Goal: Information Seeking & Learning: Learn about a topic

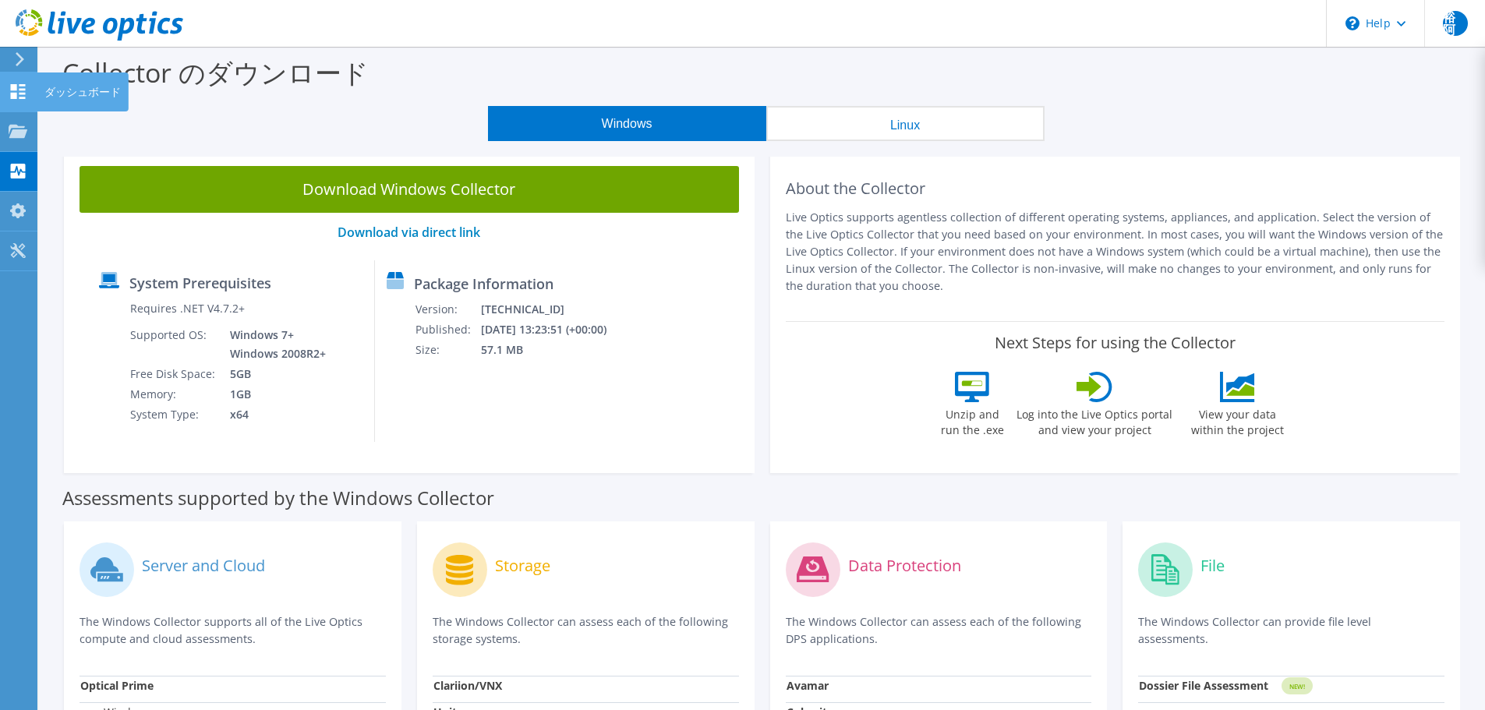
click at [65, 96] on div "ダッシュボード" at bounding box center [83, 91] width 92 height 39
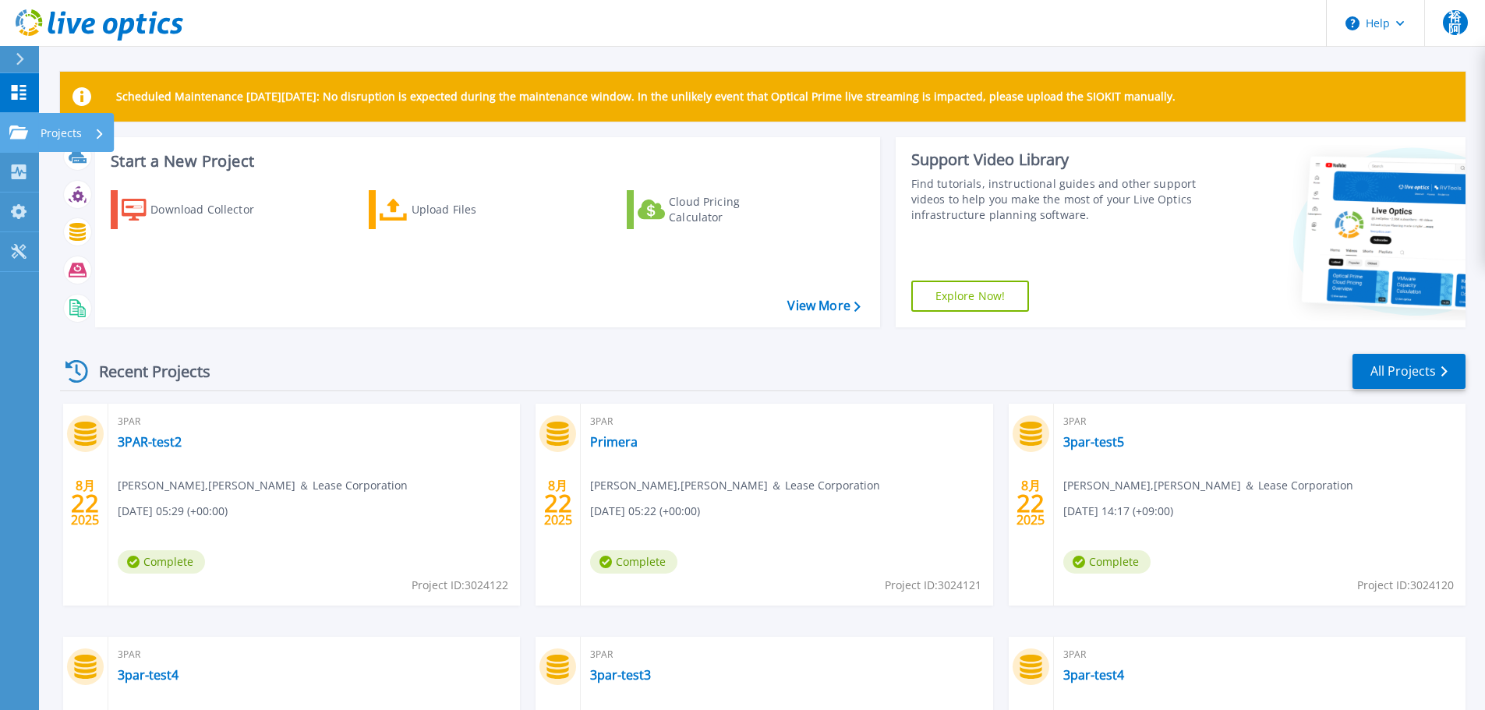
click at [4, 132] on link "Projects Projects" at bounding box center [19, 133] width 39 height 40
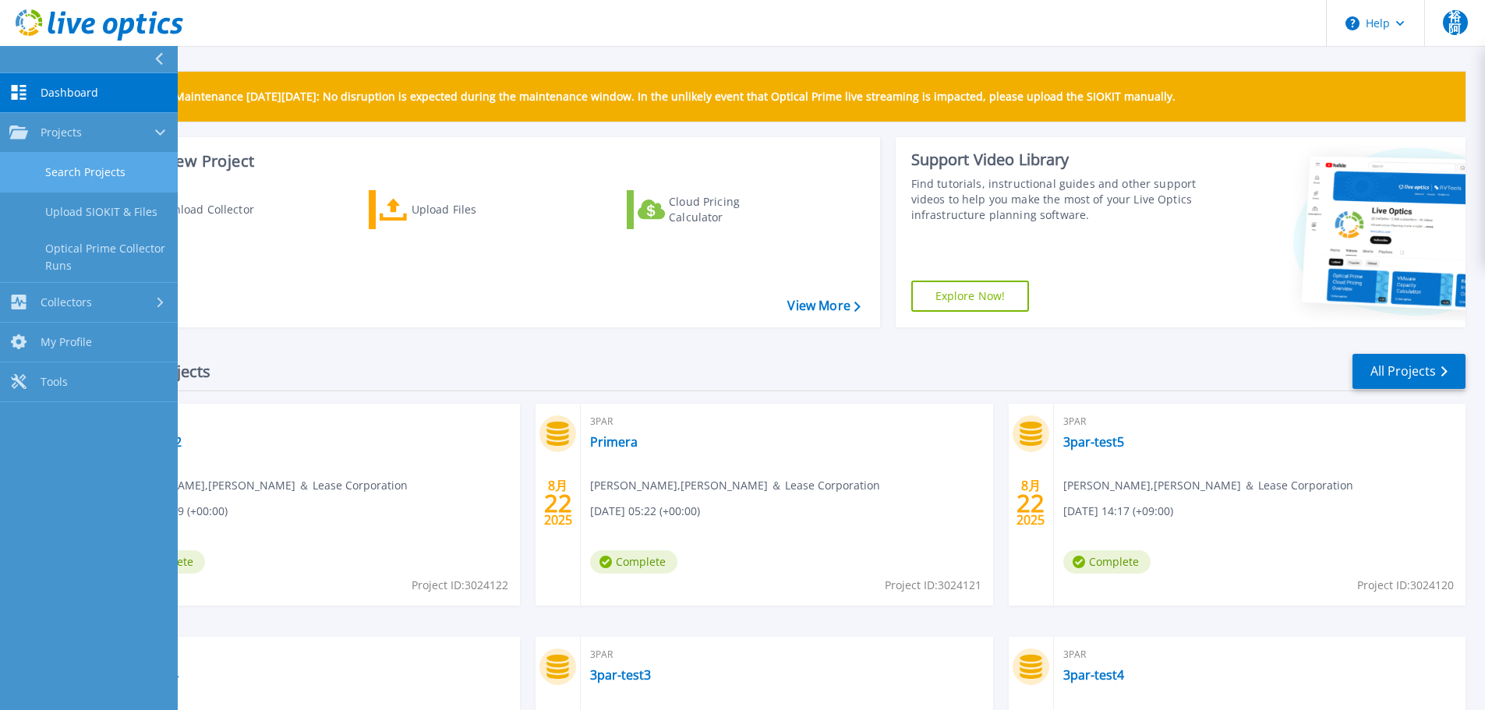
click at [118, 175] on link "Search Projects" at bounding box center [89, 173] width 178 height 40
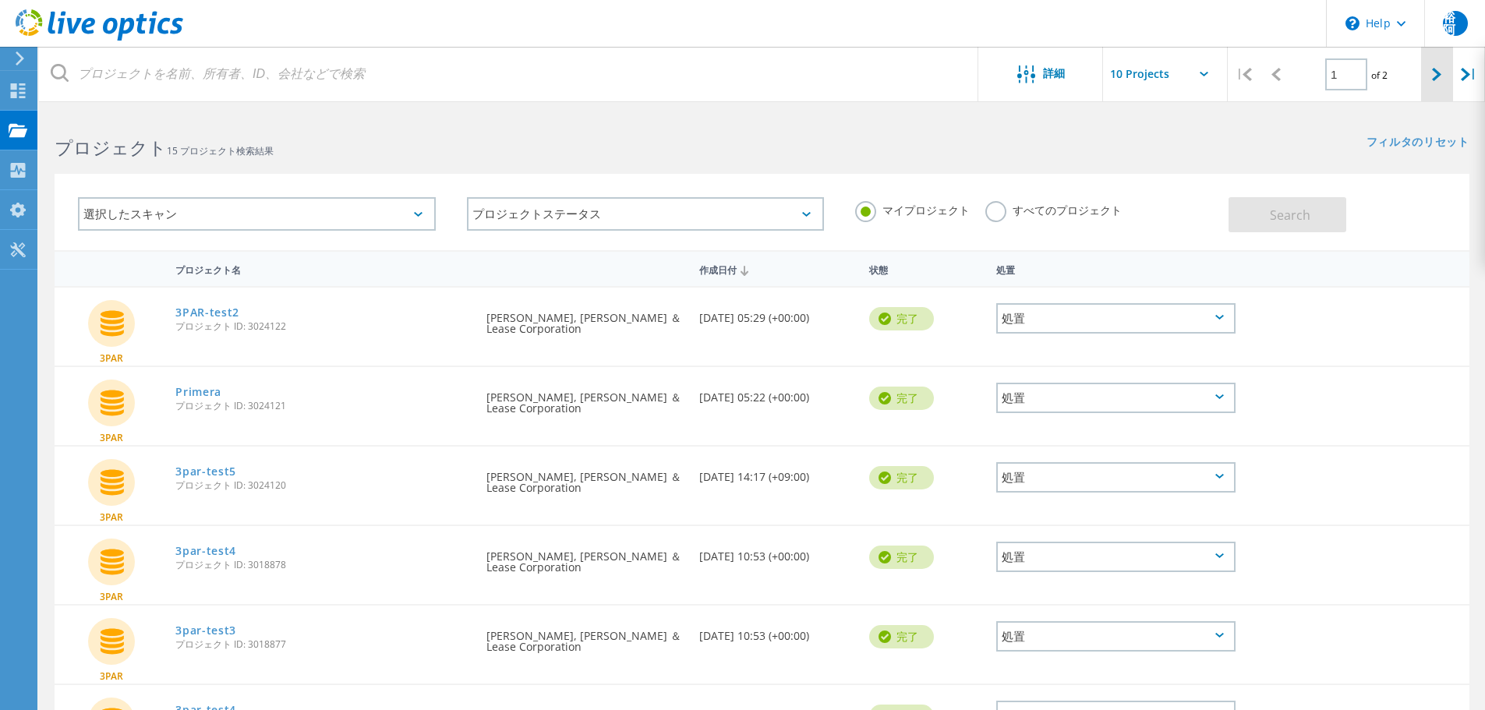
click at [1435, 75] on icon at bounding box center [1436, 74] width 9 height 13
type input "2"
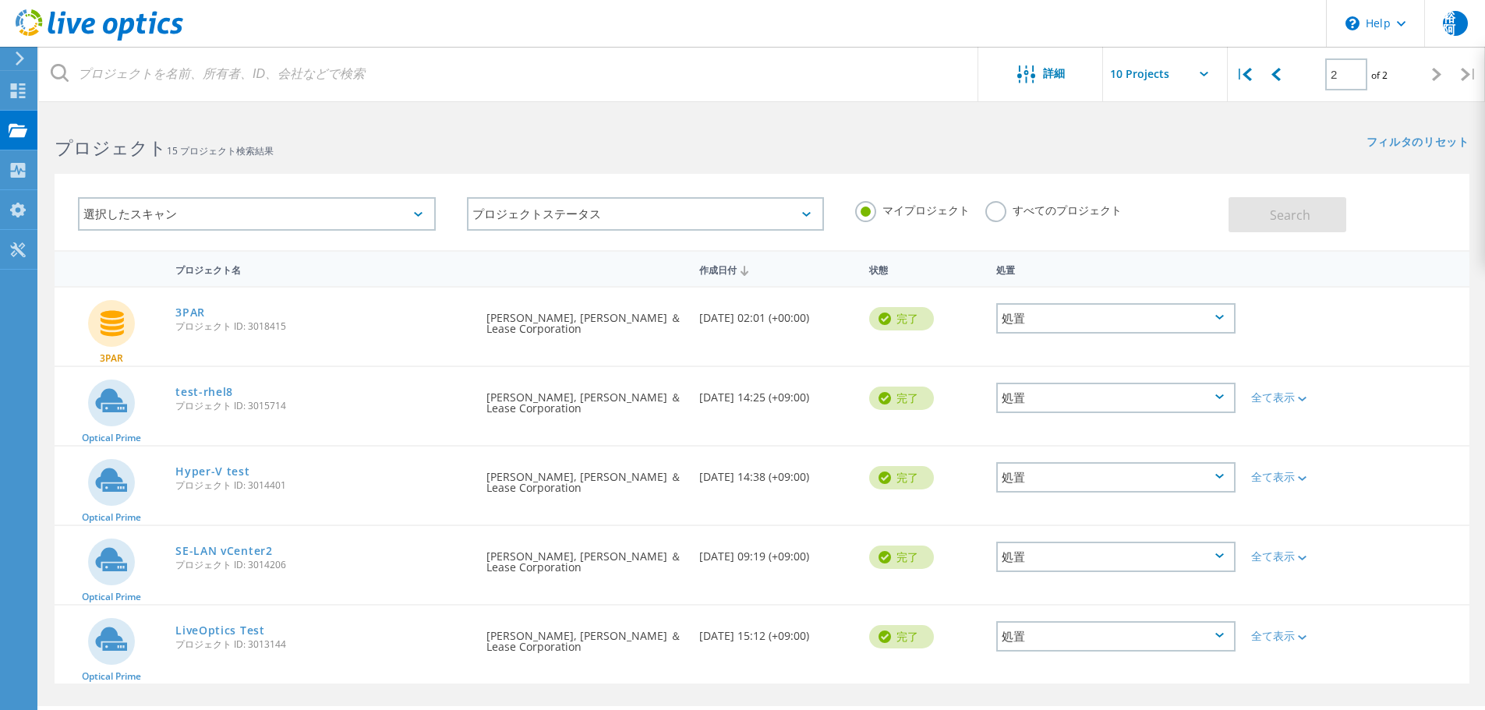
scroll to position [43, 0]
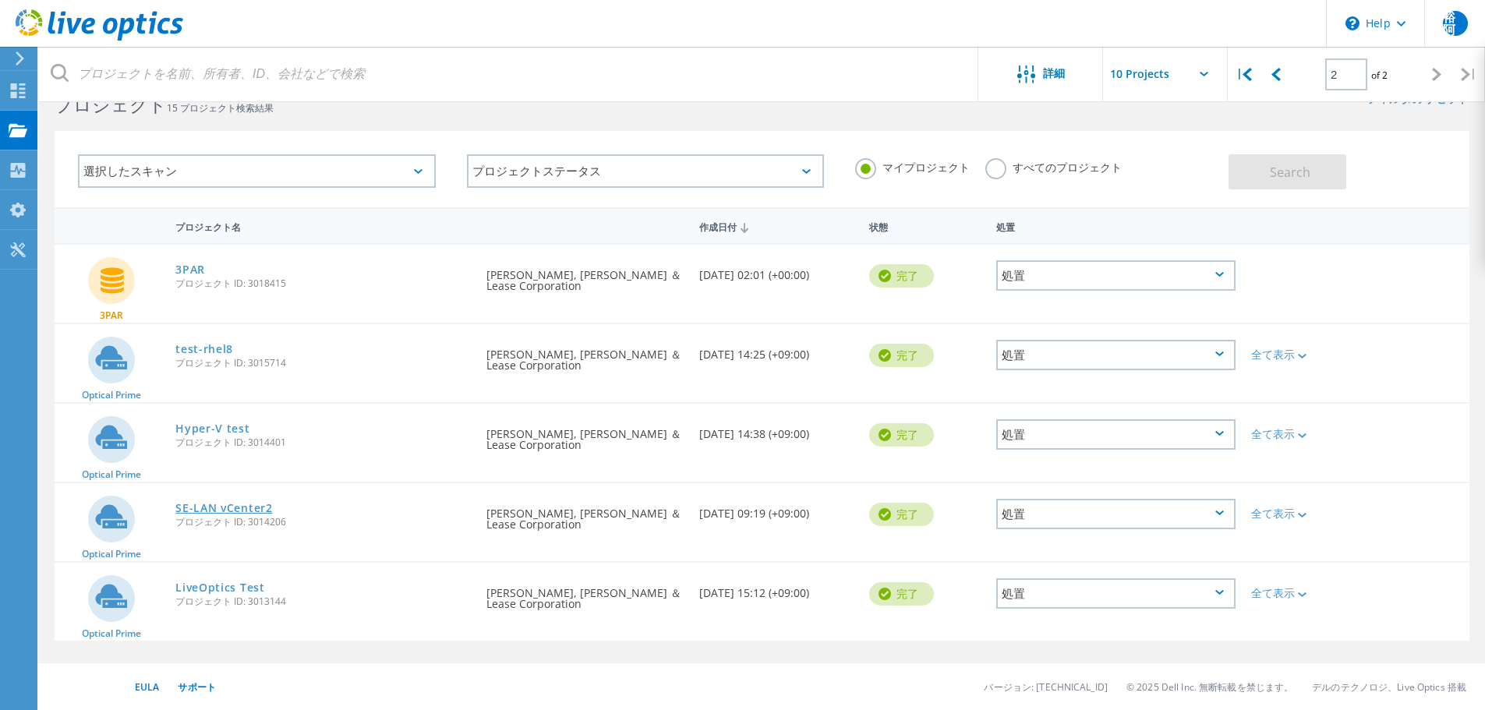
click at [217, 506] on link "SE-LAN vCenter2" at bounding box center [223, 508] width 97 height 11
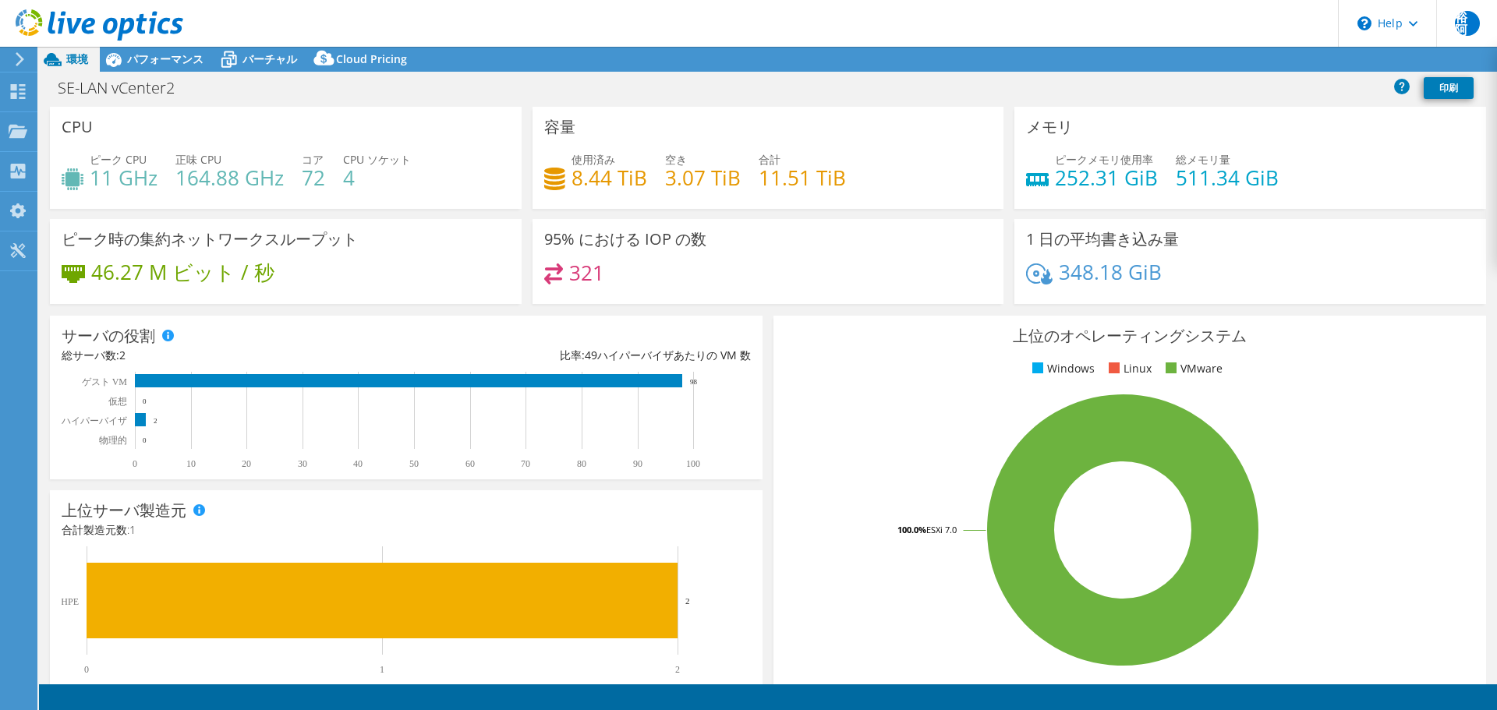
select select "[GEOGRAPHIC_DATA]"
select select "JPY"
click at [154, 51] on div at bounding box center [91, 26] width 183 height 52
click at [165, 63] on span "パフォーマンス" at bounding box center [165, 58] width 76 height 15
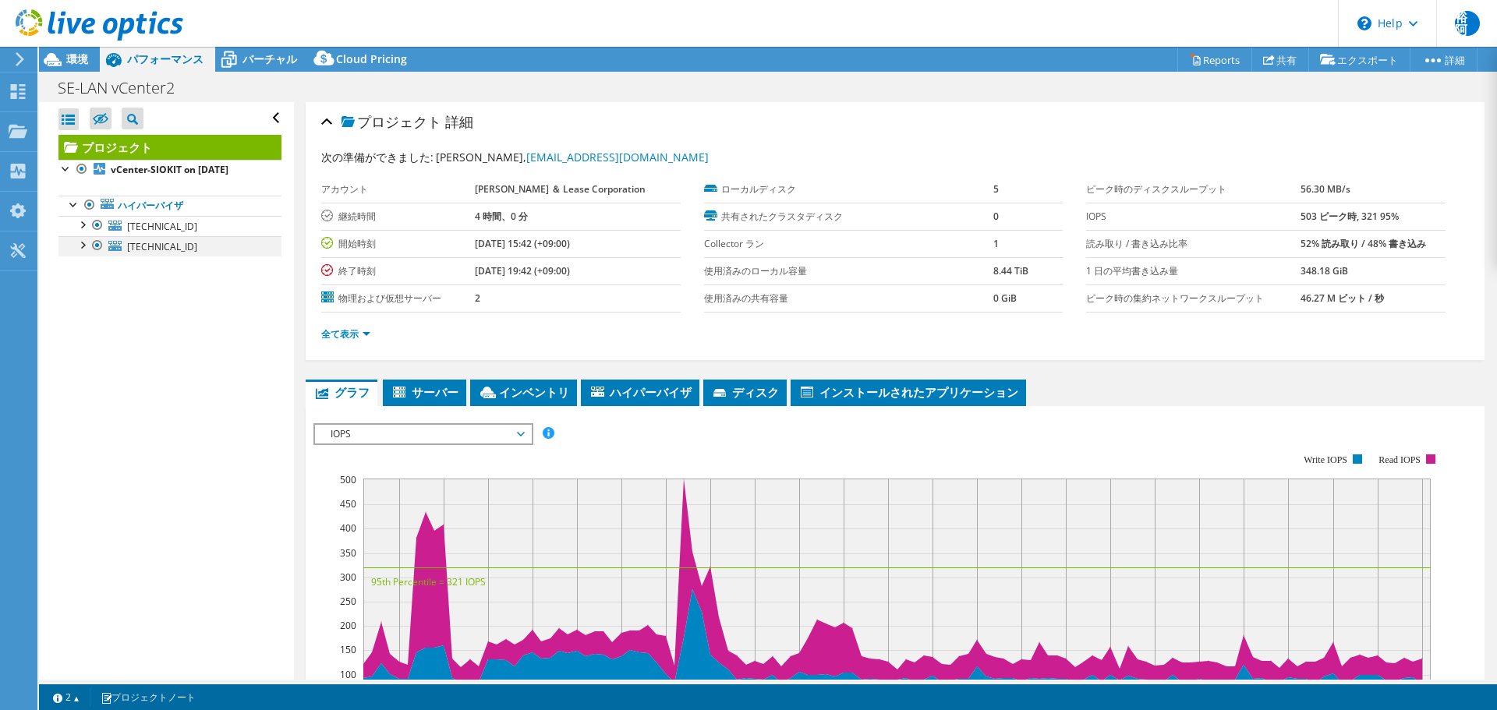
click at [84, 246] on div at bounding box center [82, 244] width 16 height 16
click at [81, 226] on div at bounding box center [82, 224] width 16 height 16
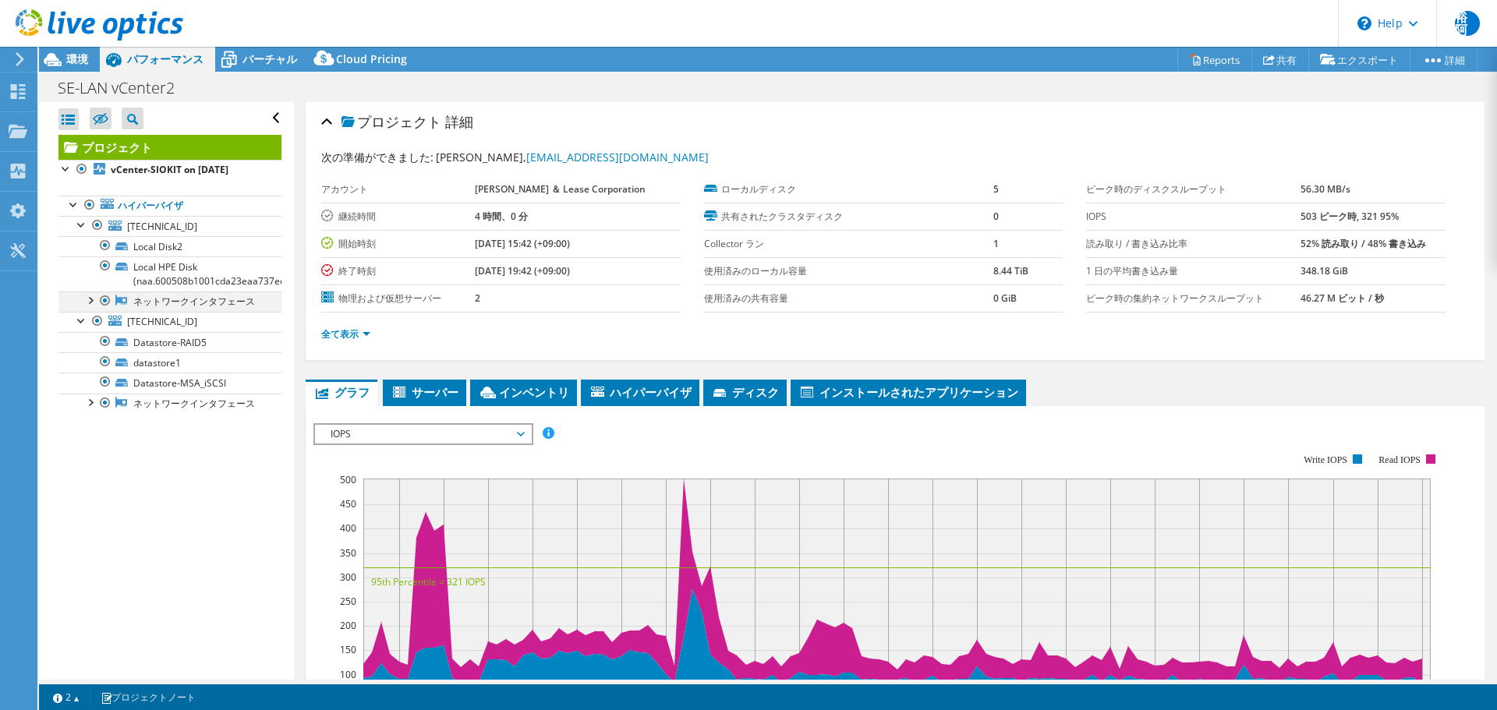
click at [95, 297] on div at bounding box center [90, 300] width 16 height 16
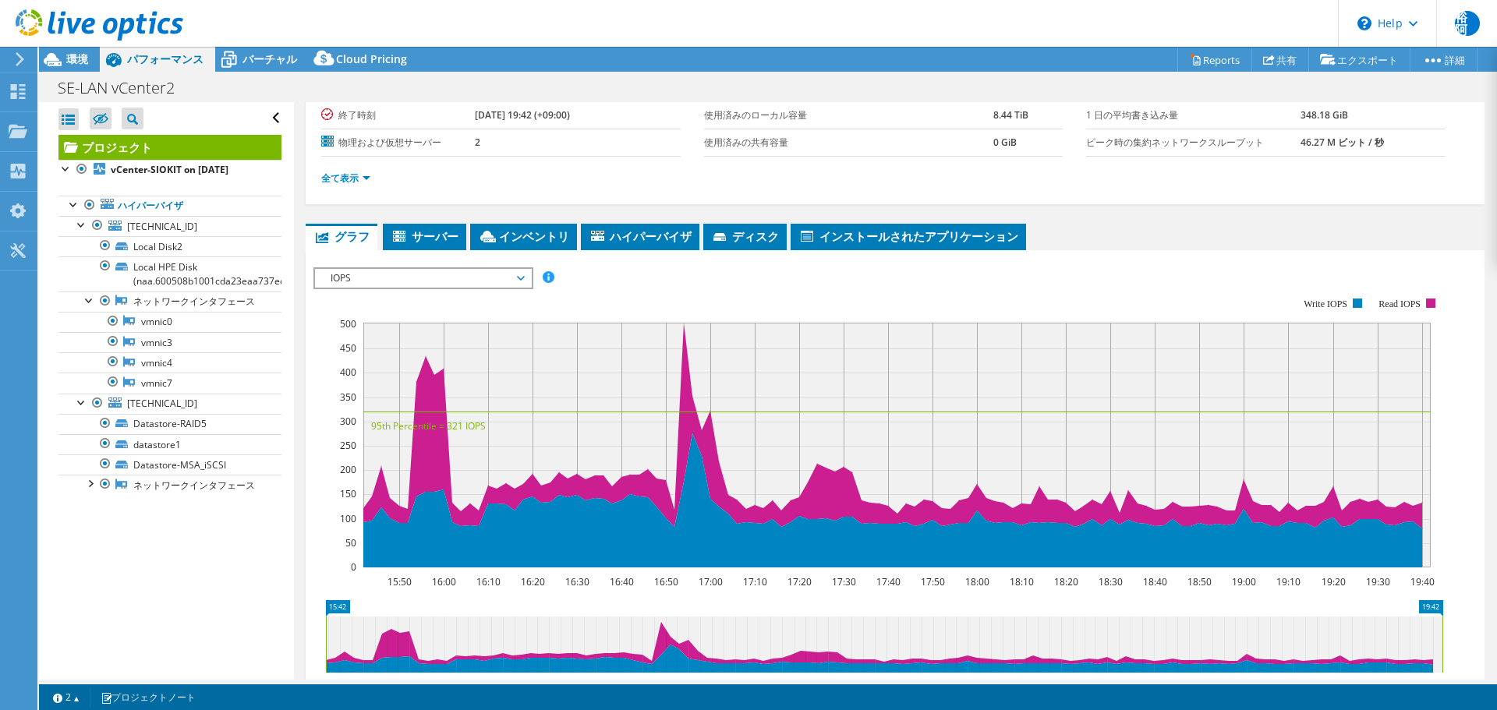
scroll to position [234, 0]
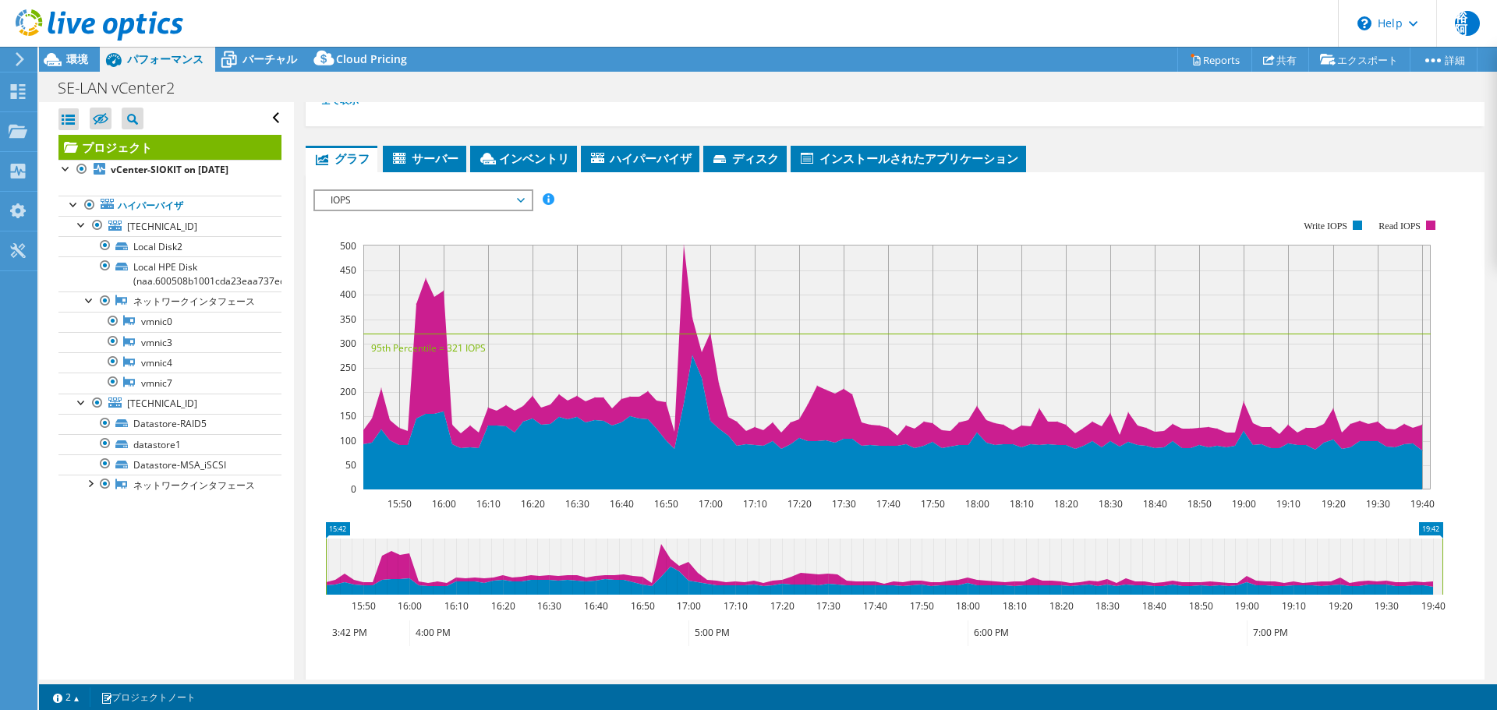
click at [525, 198] on span "IOPS" at bounding box center [423, 200] width 216 height 19
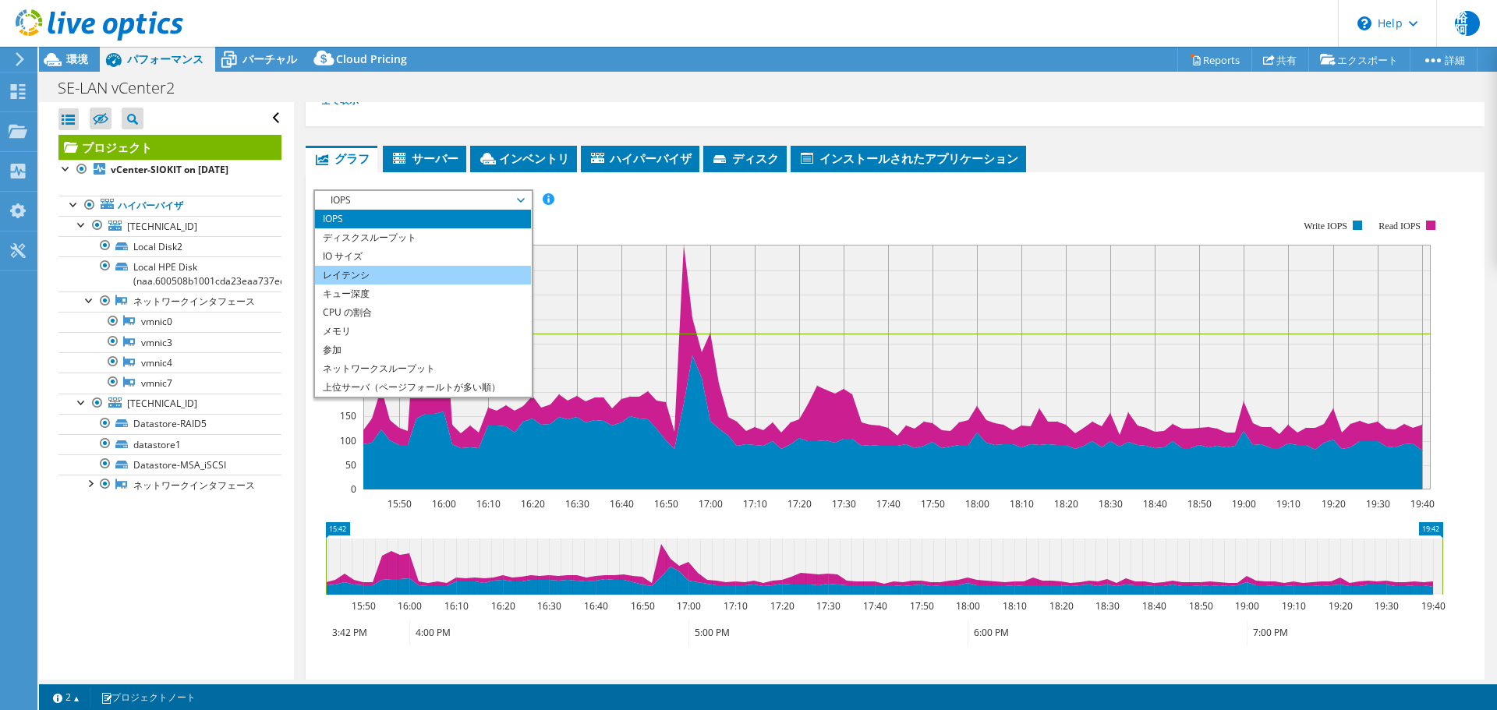
click at [407, 270] on li "レイテンシ" at bounding box center [423, 275] width 216 height 19
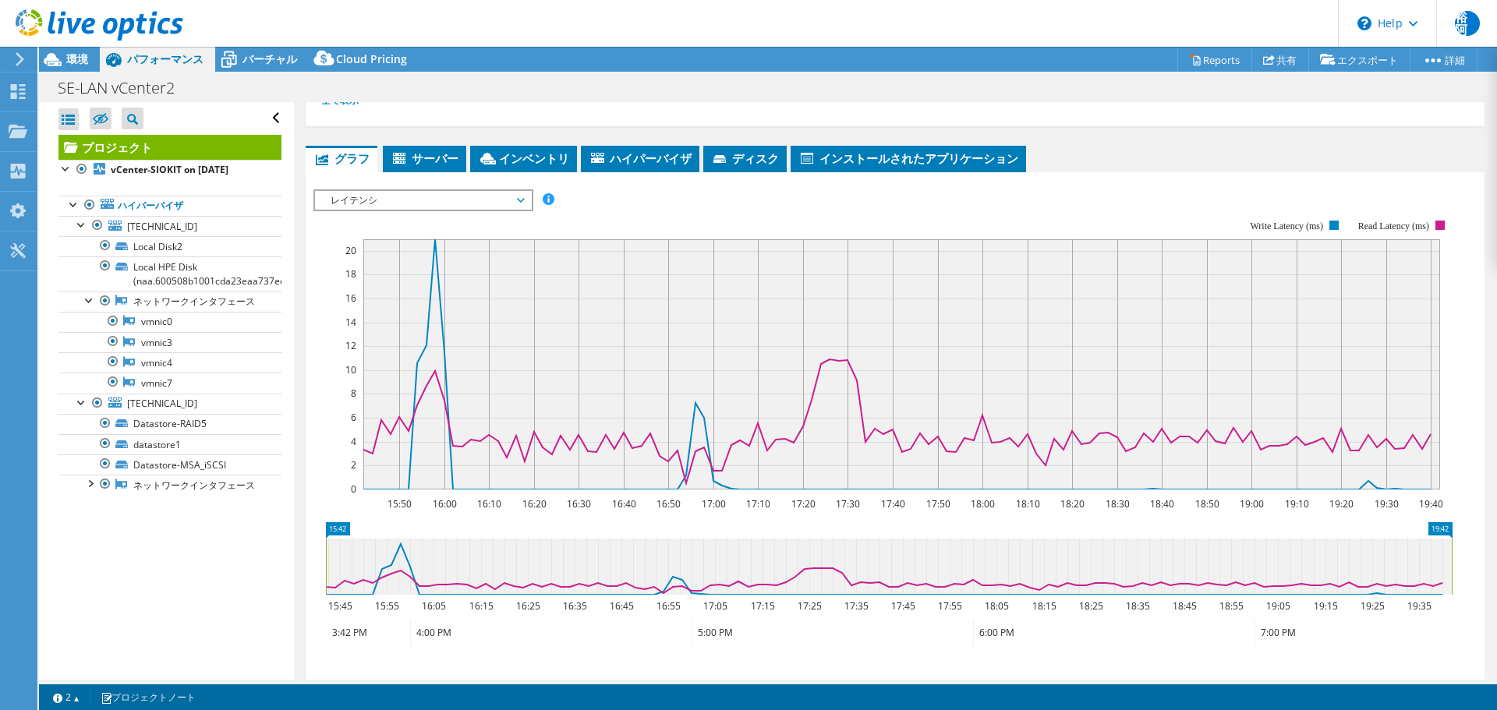
click at [431, 205] on span "レイテンシ" at bounding box center [423, 200] width 200 height 19
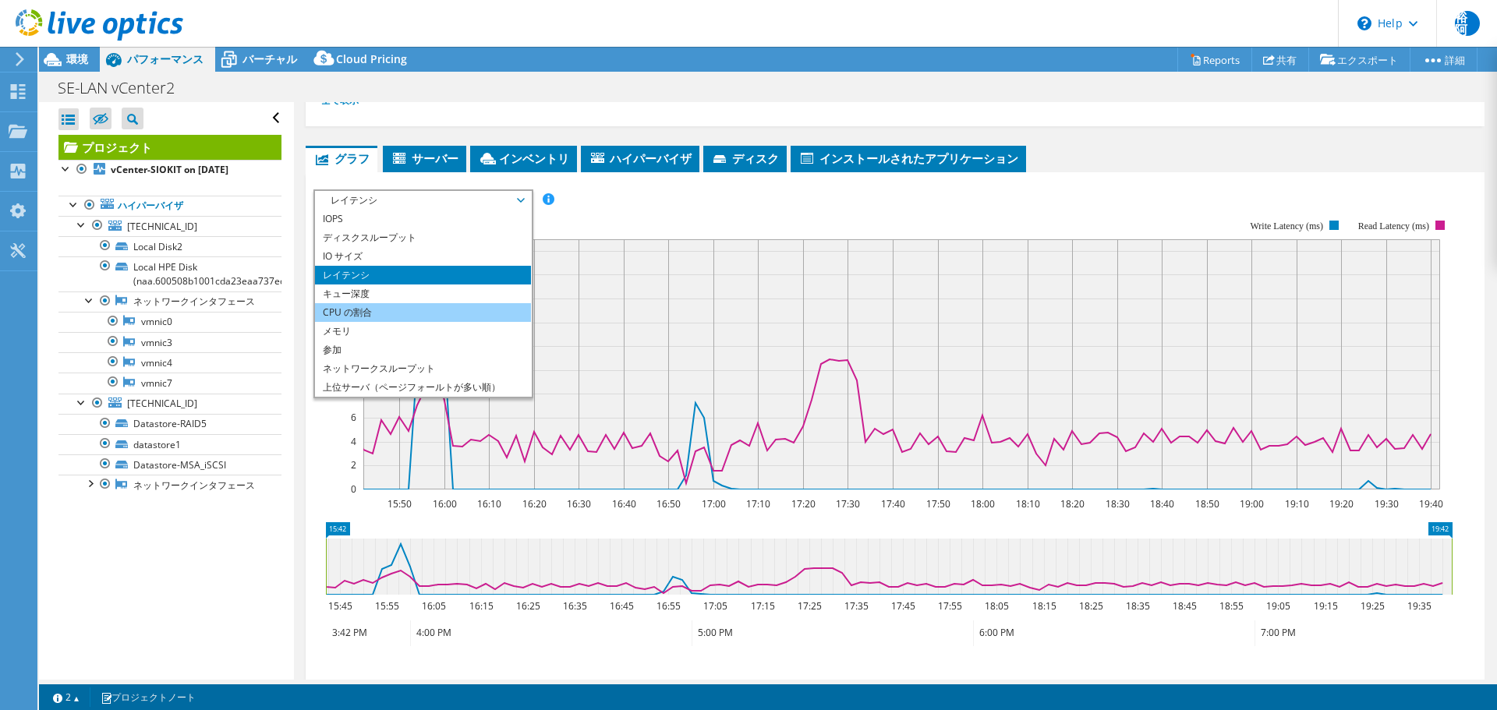
click at [398, 312] on li "CPU の割合" at bounding box center [423, 312] width 216 height 19
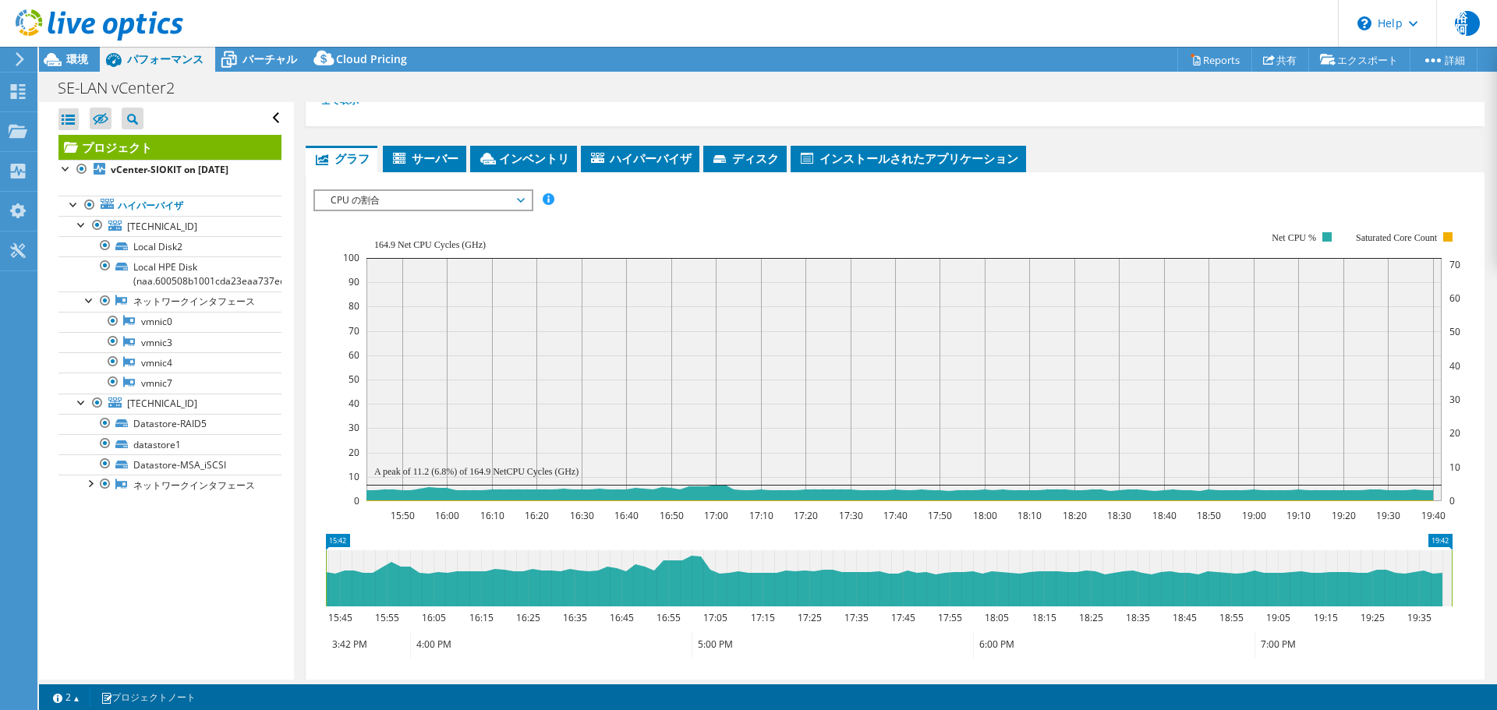
click at [419, 202] on span "CPU の割合" at bounding box center [423, 200] width 200 height 19
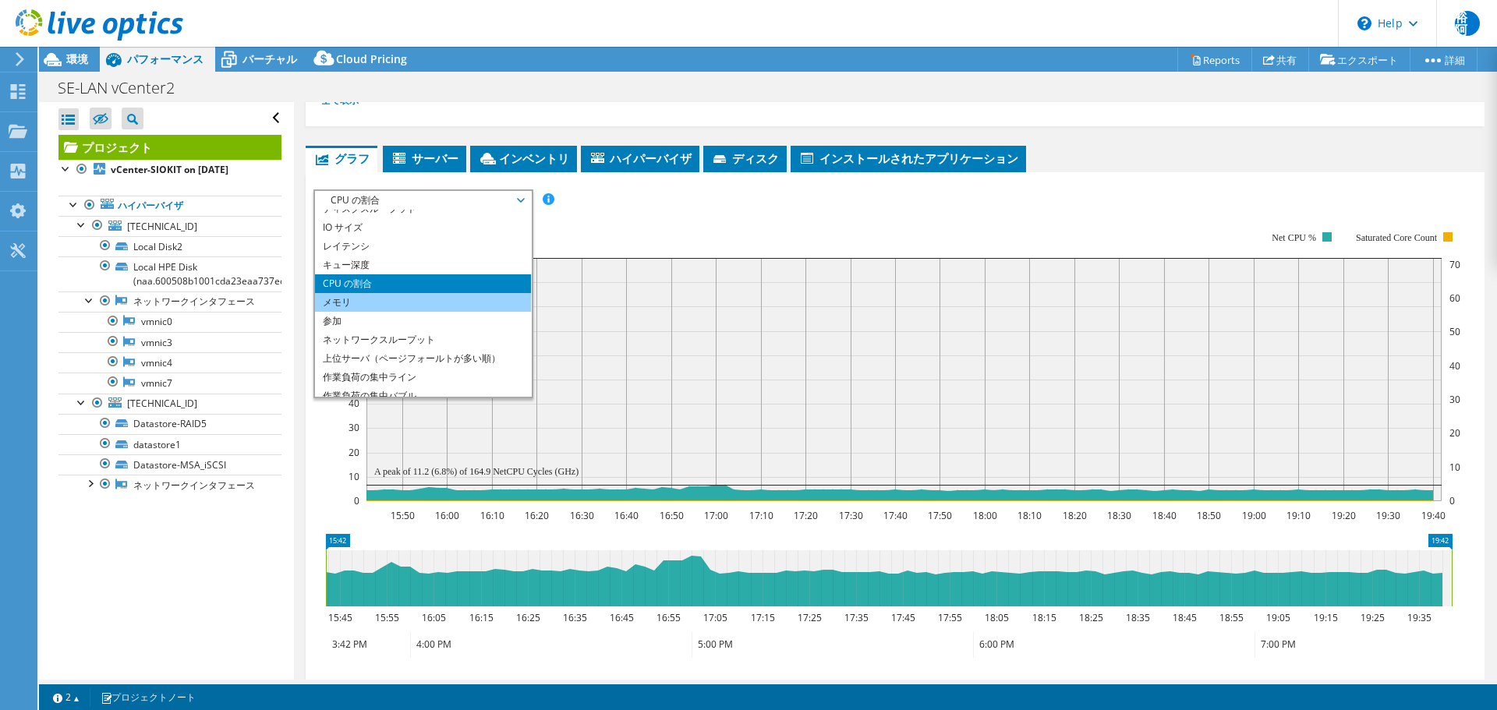
scroll to position [56, 0]
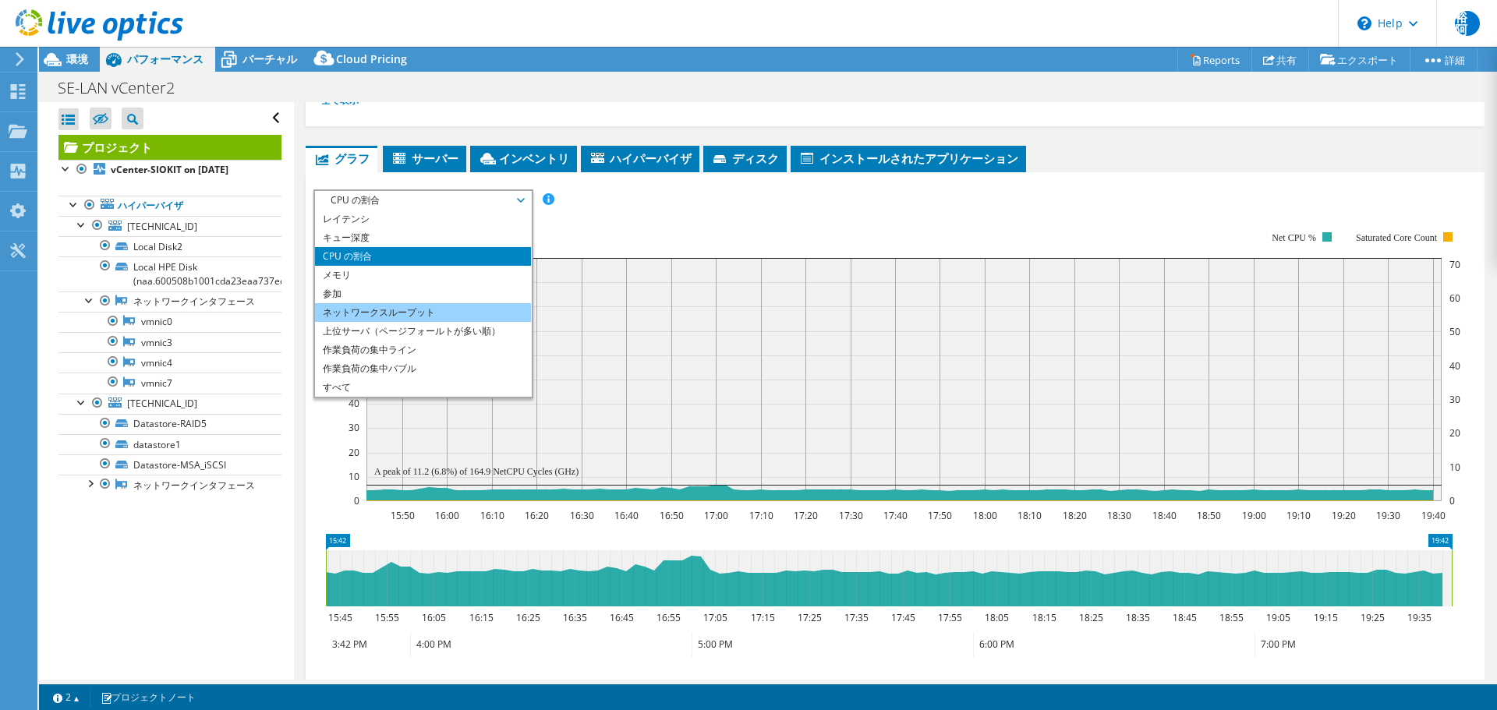
click at [437, 316] on li "ネットワークスループット" at bounding box center [423, 312] width 216 height 19
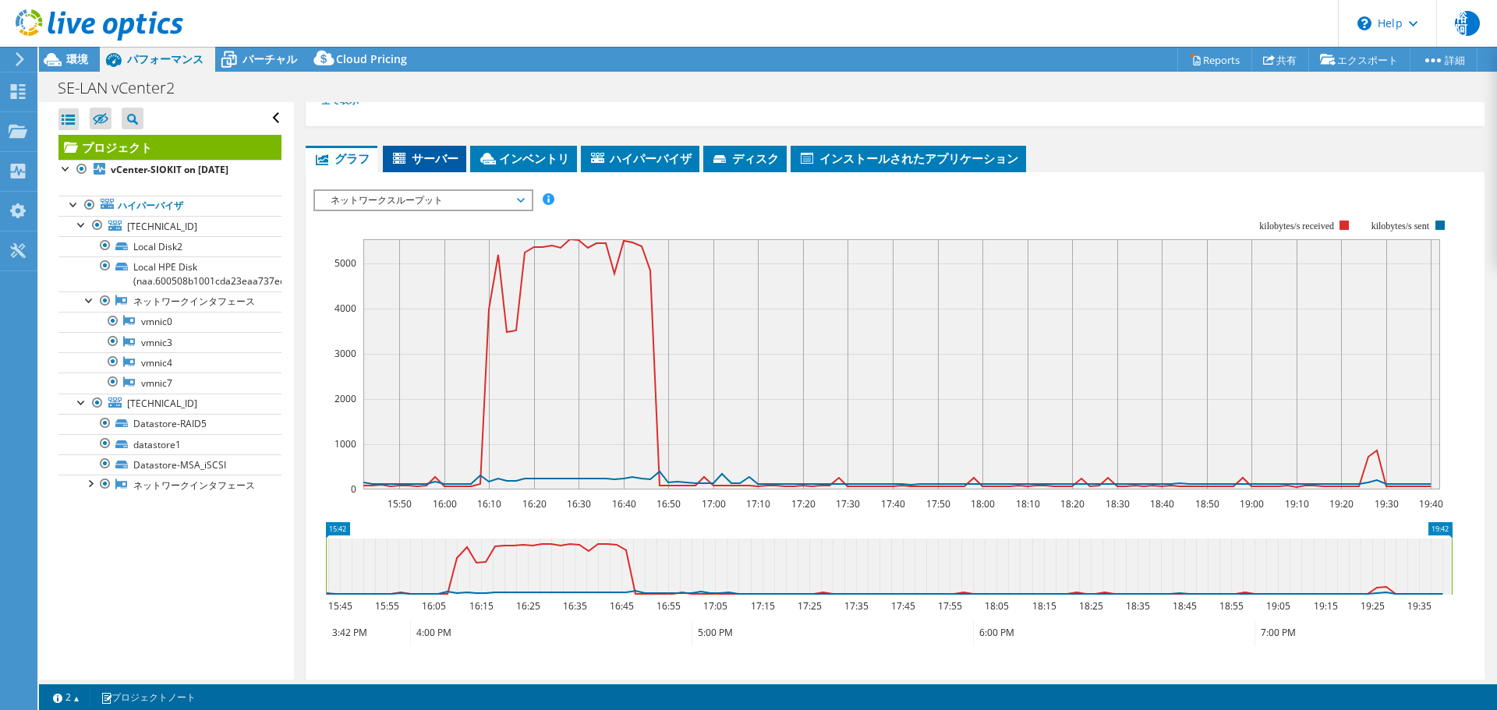
click at [437, 156] on span "サーバー" at bounding box center [425, 158] width 68 height 16
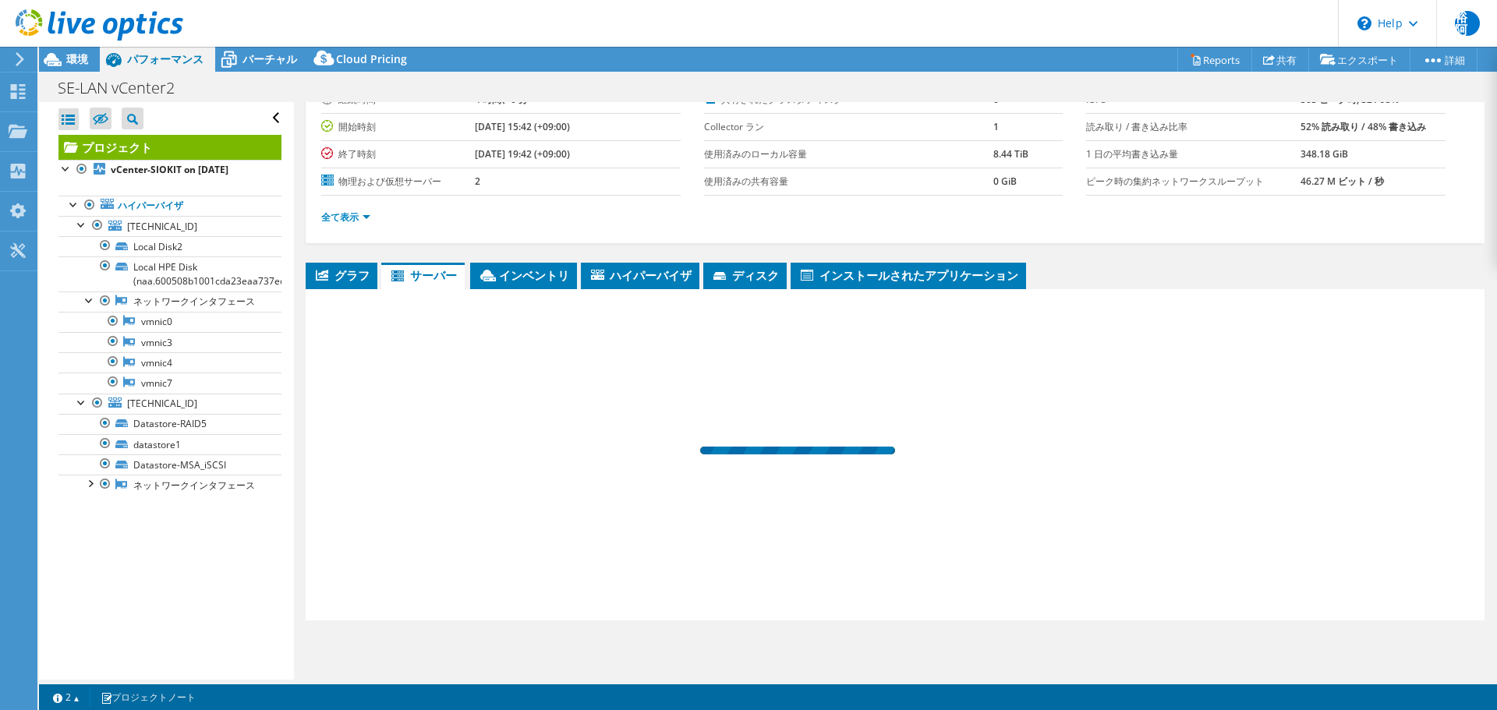
scroll to position [117, 0]
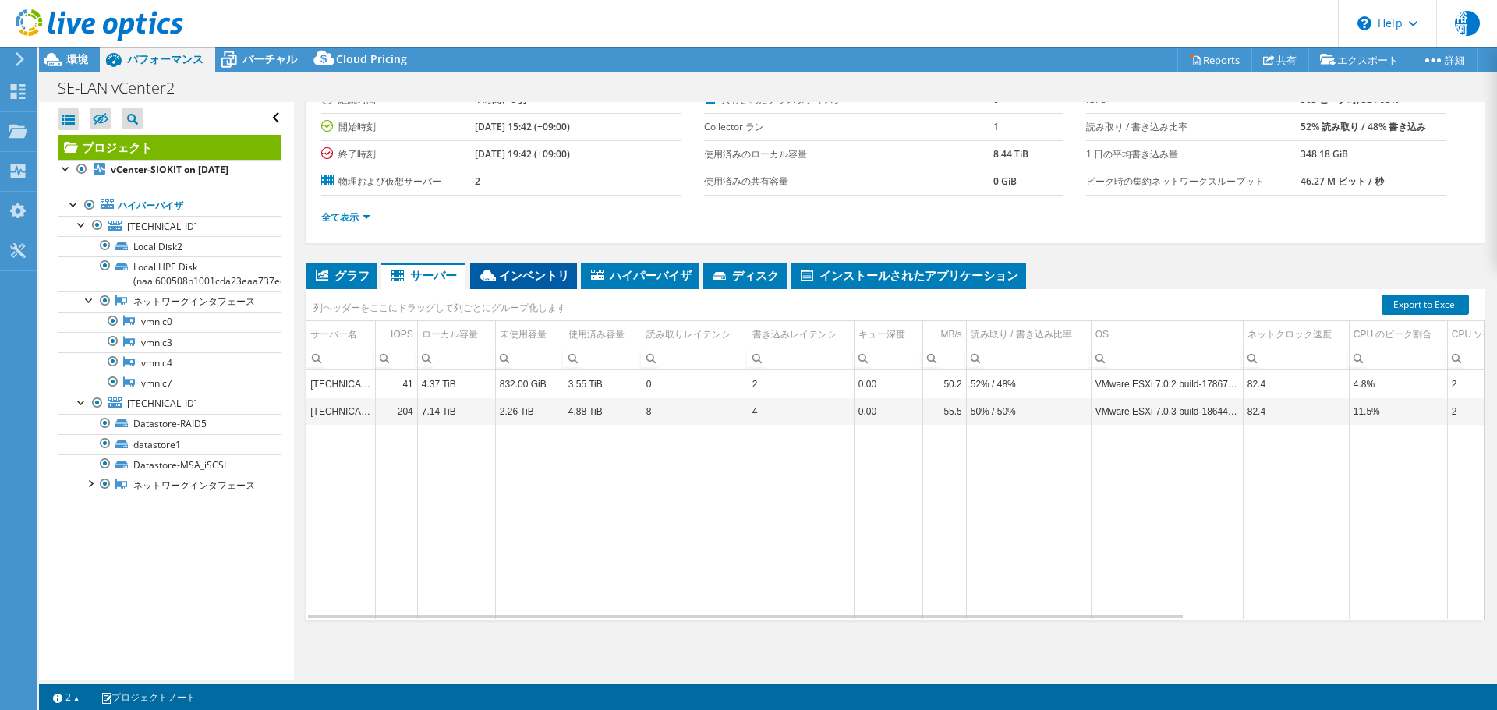
click at [527, 273] on span "インベントリ" at bounding box center [523, 275] width 91 height 16
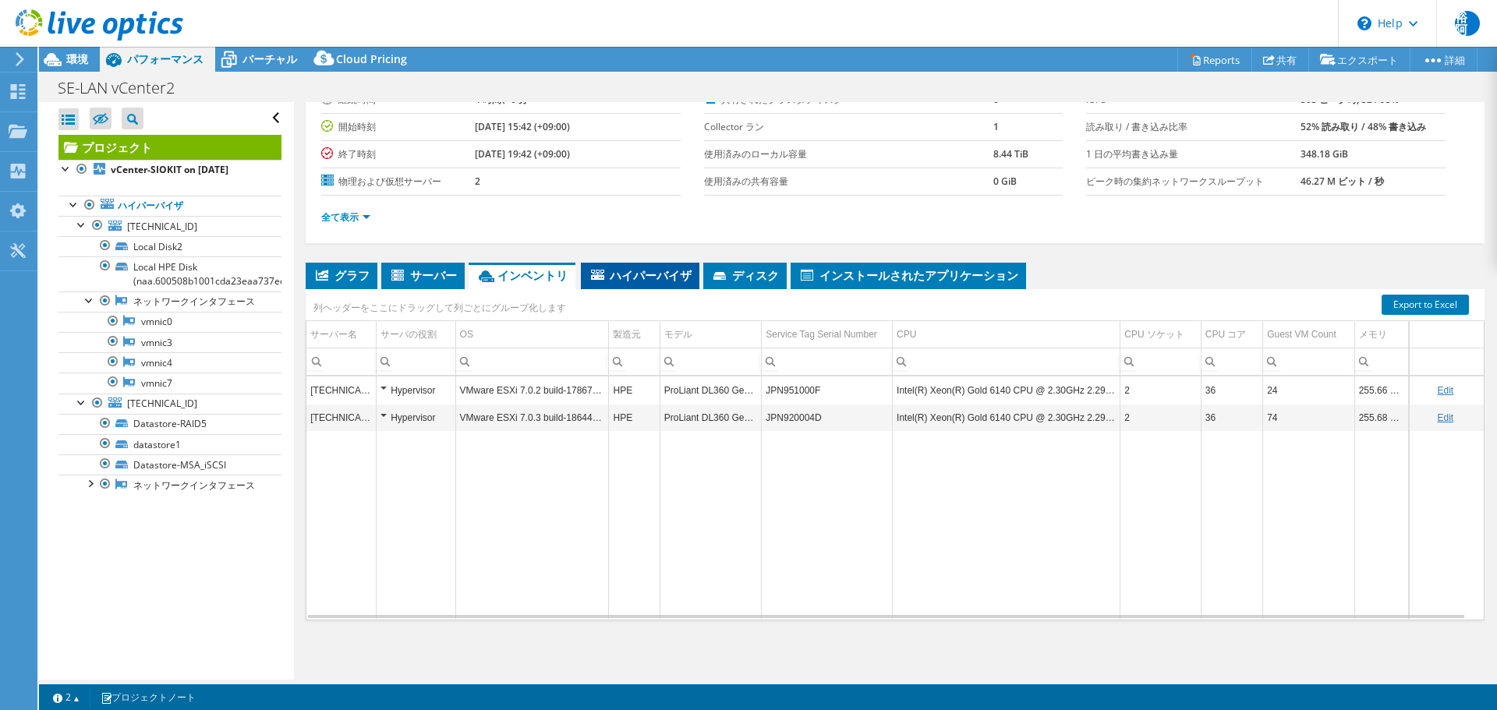
click at [645, 268] on span "ハイパーバイザ" at bounding box center [639, 275] width 103 height 16
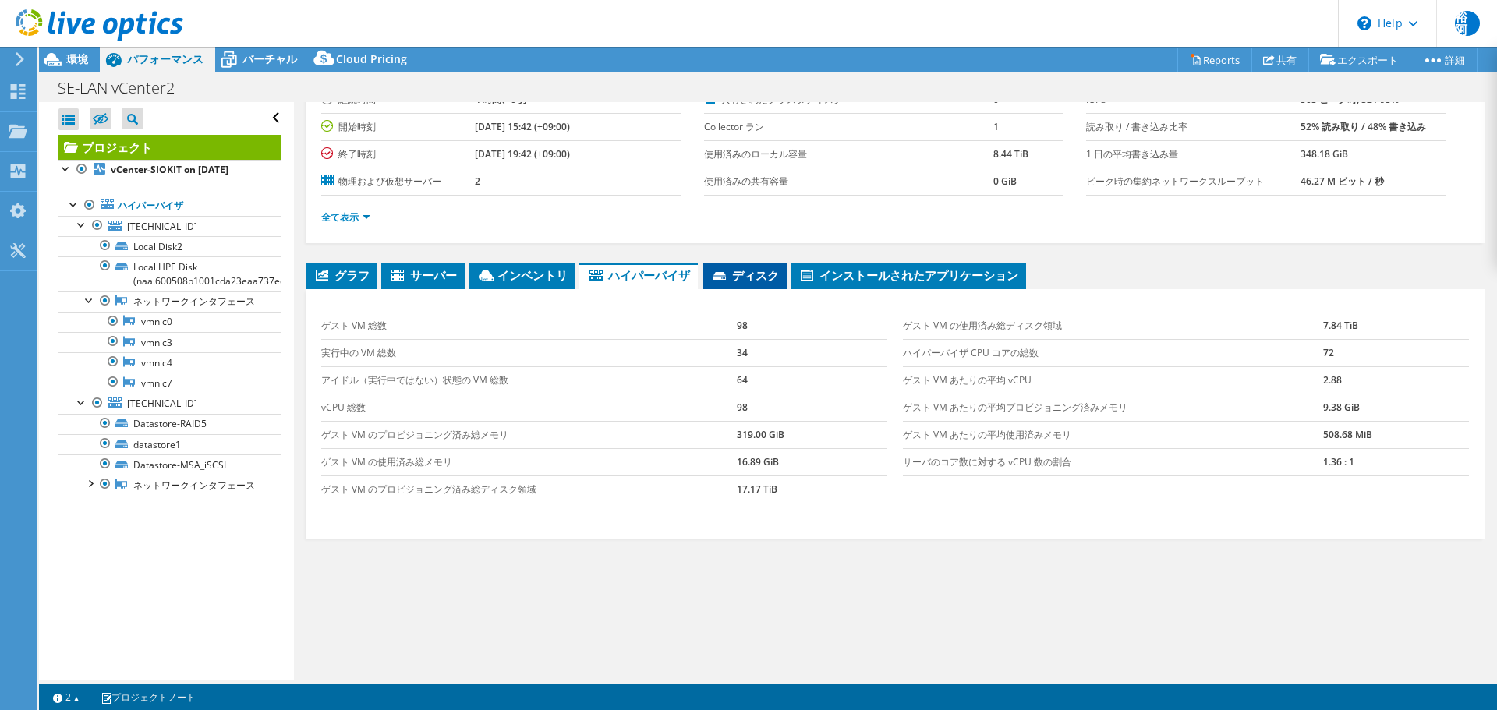
click at [752, 270] on span "ディスク" at bounding box center [745, 275] width 68 height 16
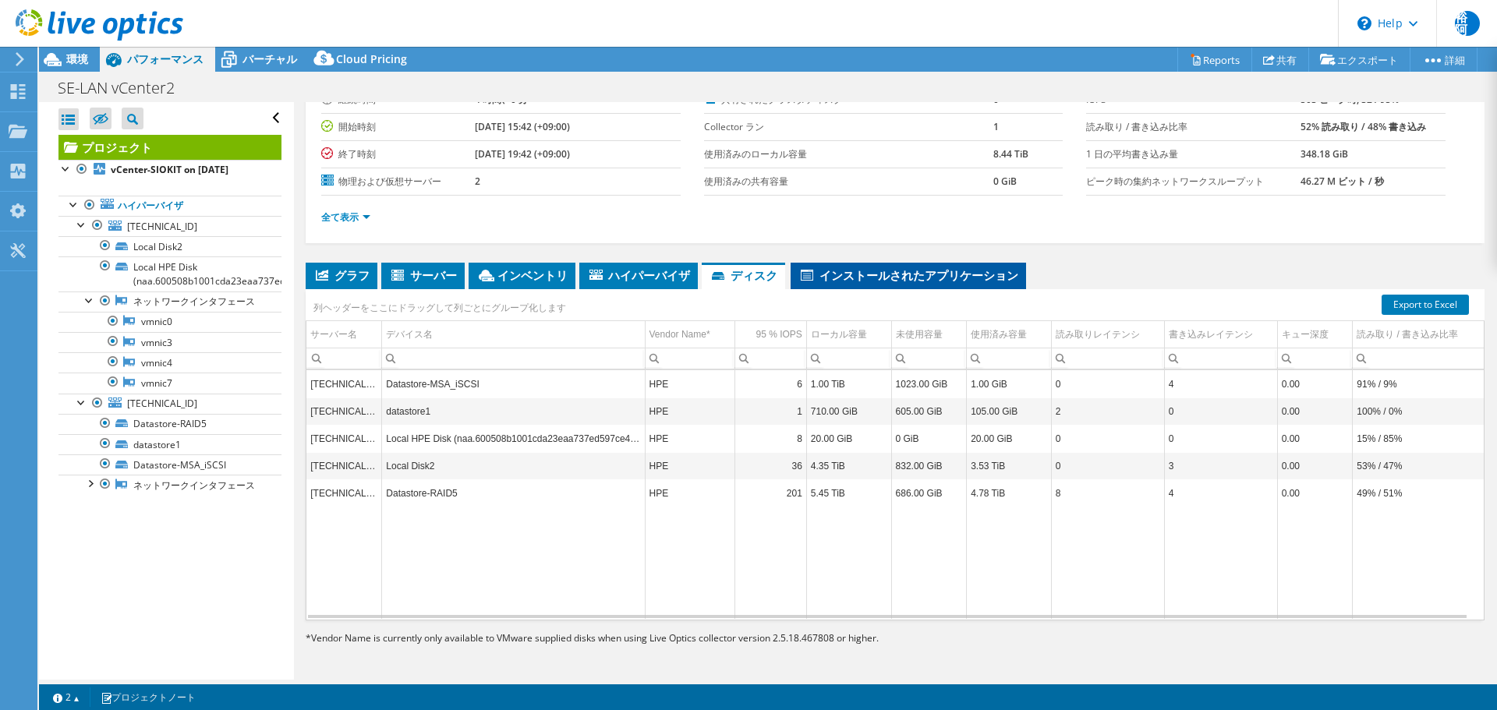
click at [853, 280] on span "インストールされたアプリケーション" at bounding box center [908, 275] width 220 height 16
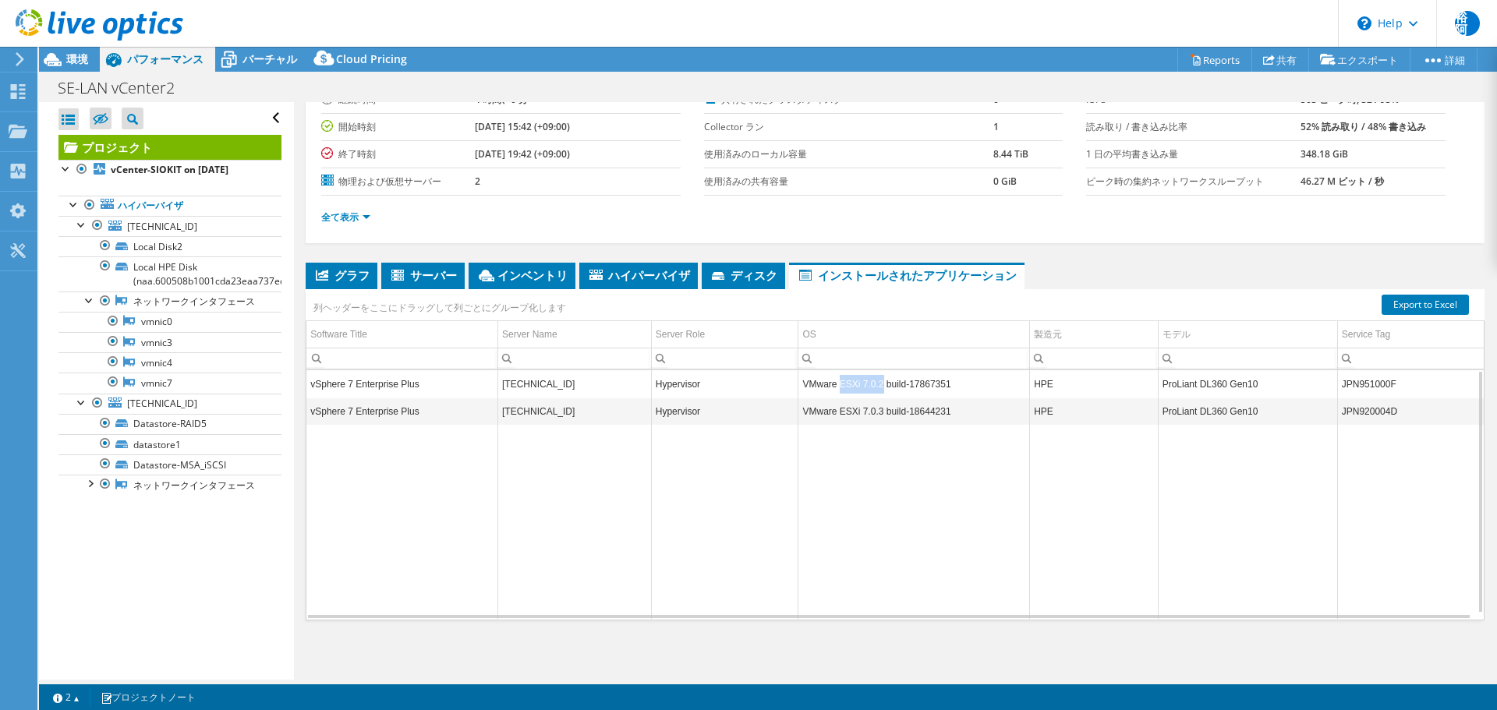
drag, startPoint x: 874, startPoint y: 385, endPoint x: 835, endPoint y: 388, distance: 39.1
click at [835, 388] on td "VMware ESXi 7.0.2 build-17867351" at bounding box center [913, 383] width 231 height 27
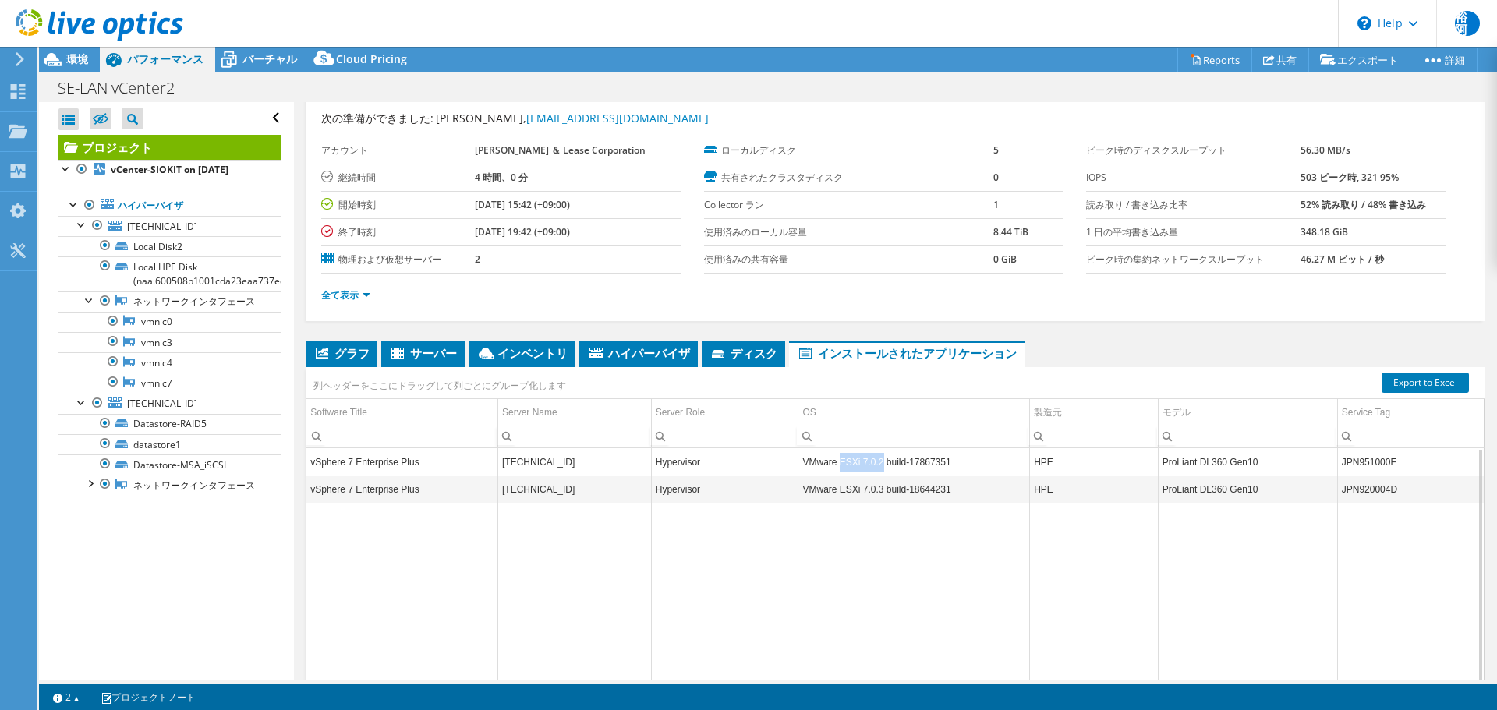
scroll to position [0, 0]
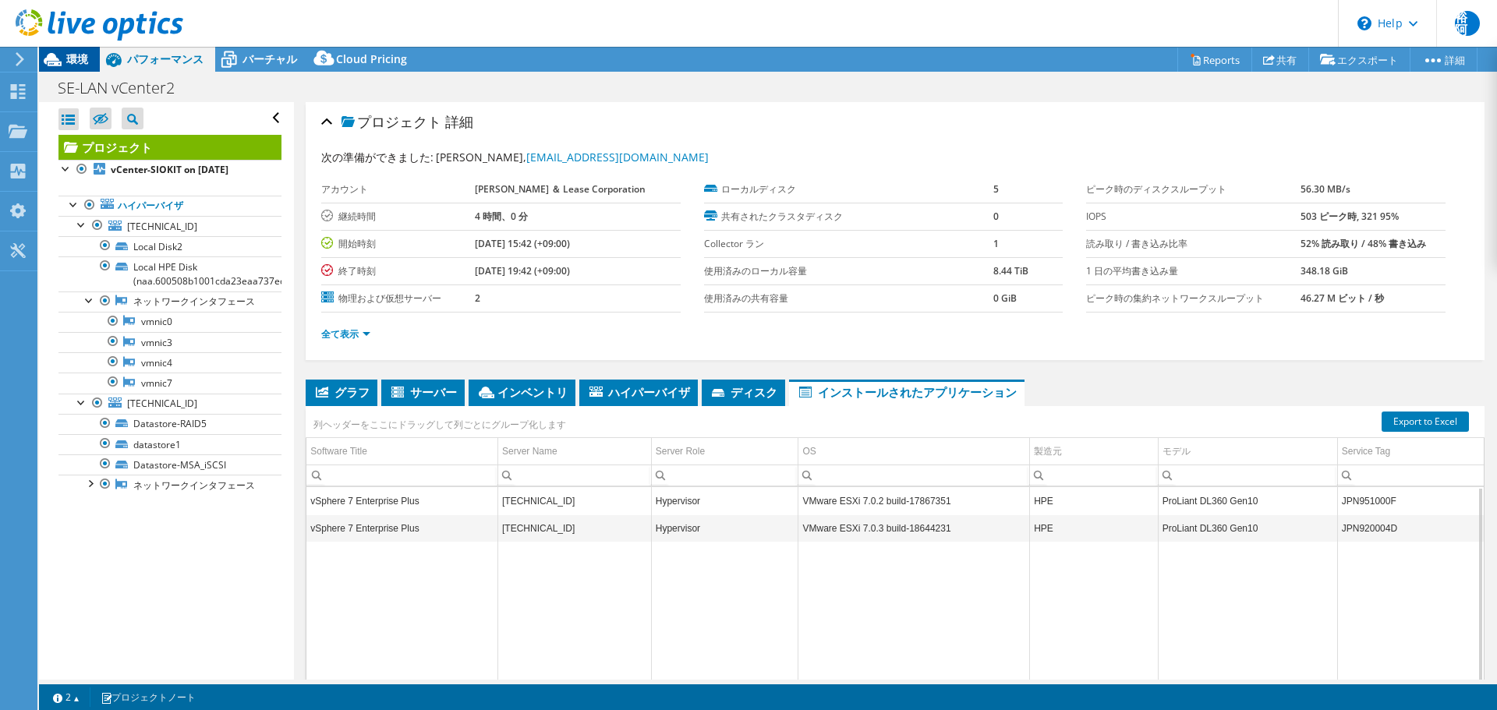
click at [83, 57] on span "環境" at bounding box center [77, 58] width 22 height 15
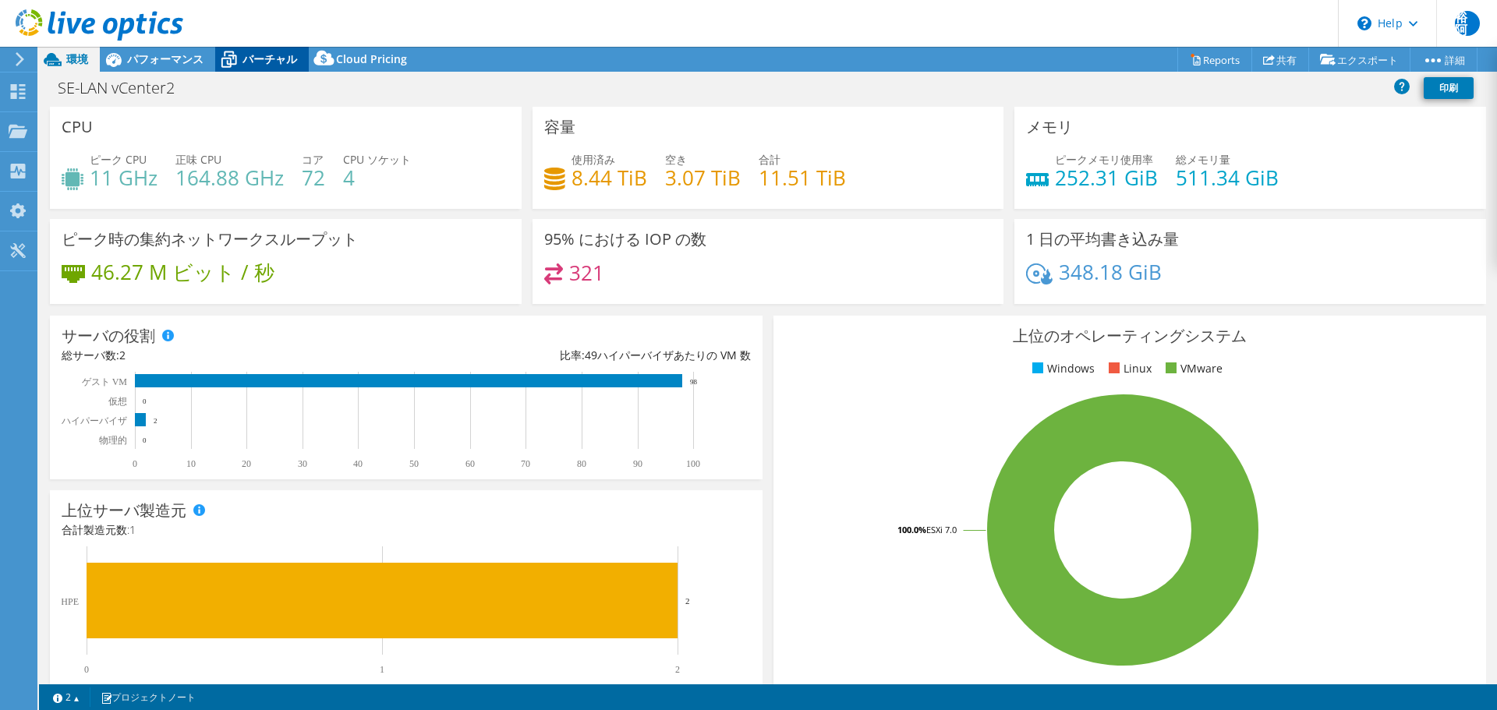
click at [263, 65] on span "バーチャル" at bounding box center [269, 58] width 55 height 15
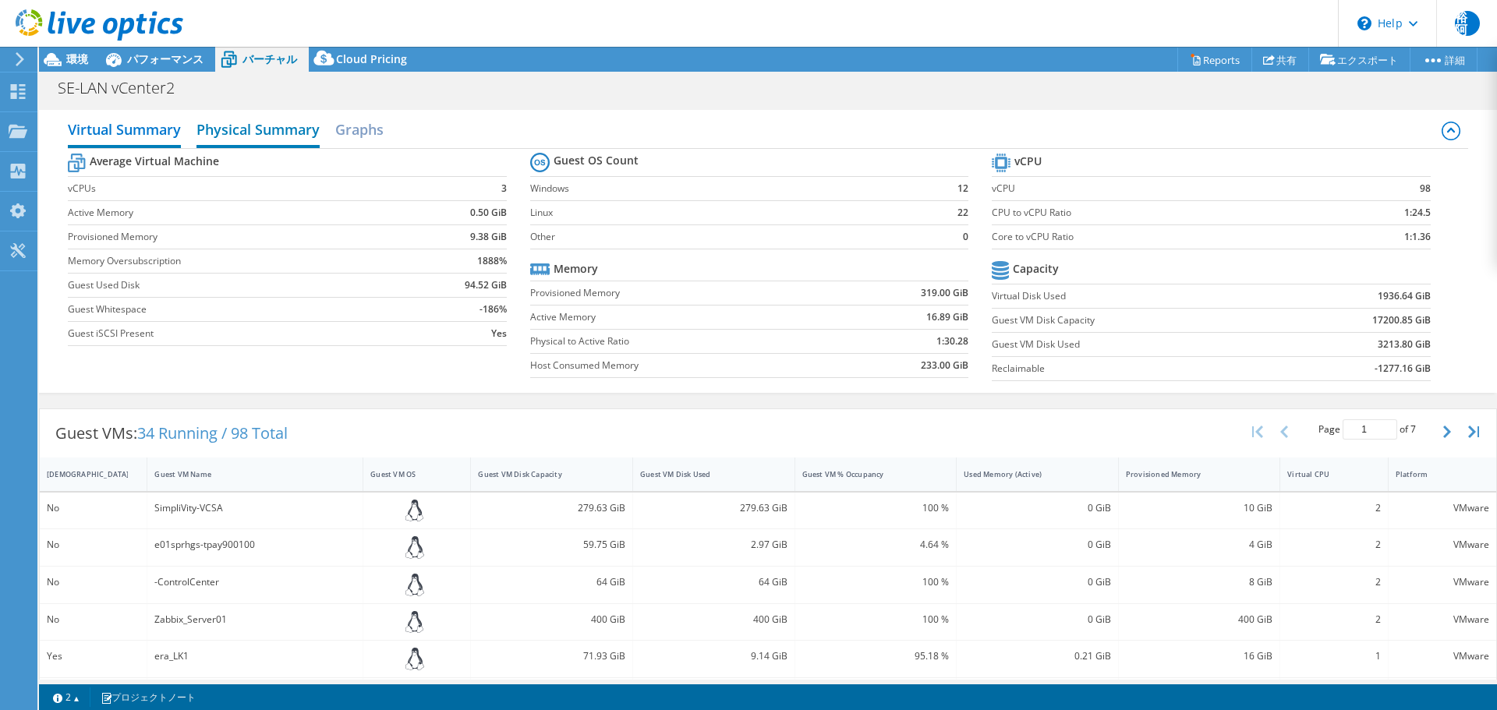
click at [270, 134] on h2 "Physical Summary" at bounding box center [257, 131] width 123 height 34
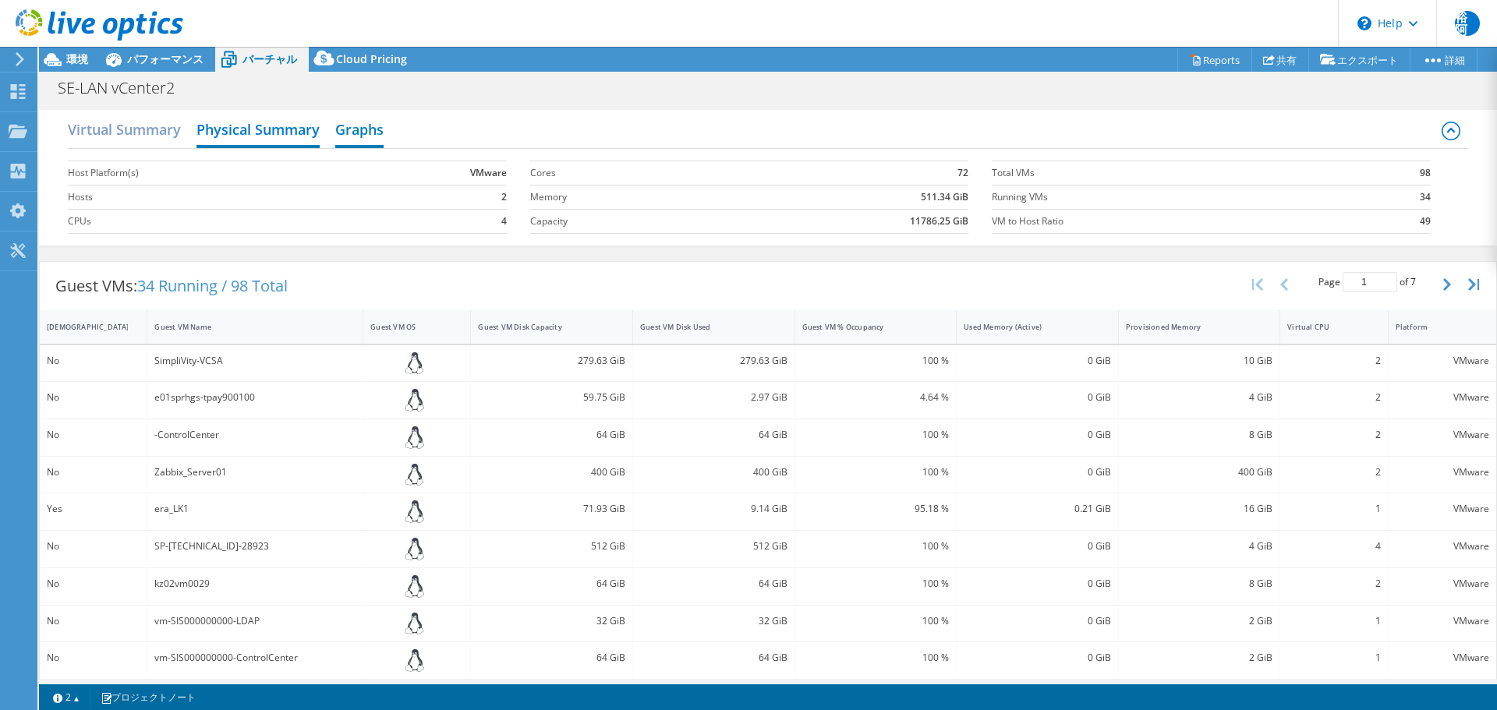
click at [359, 133] on h2 "Graphs" at bounding box center [359, 131] width 48 height 34
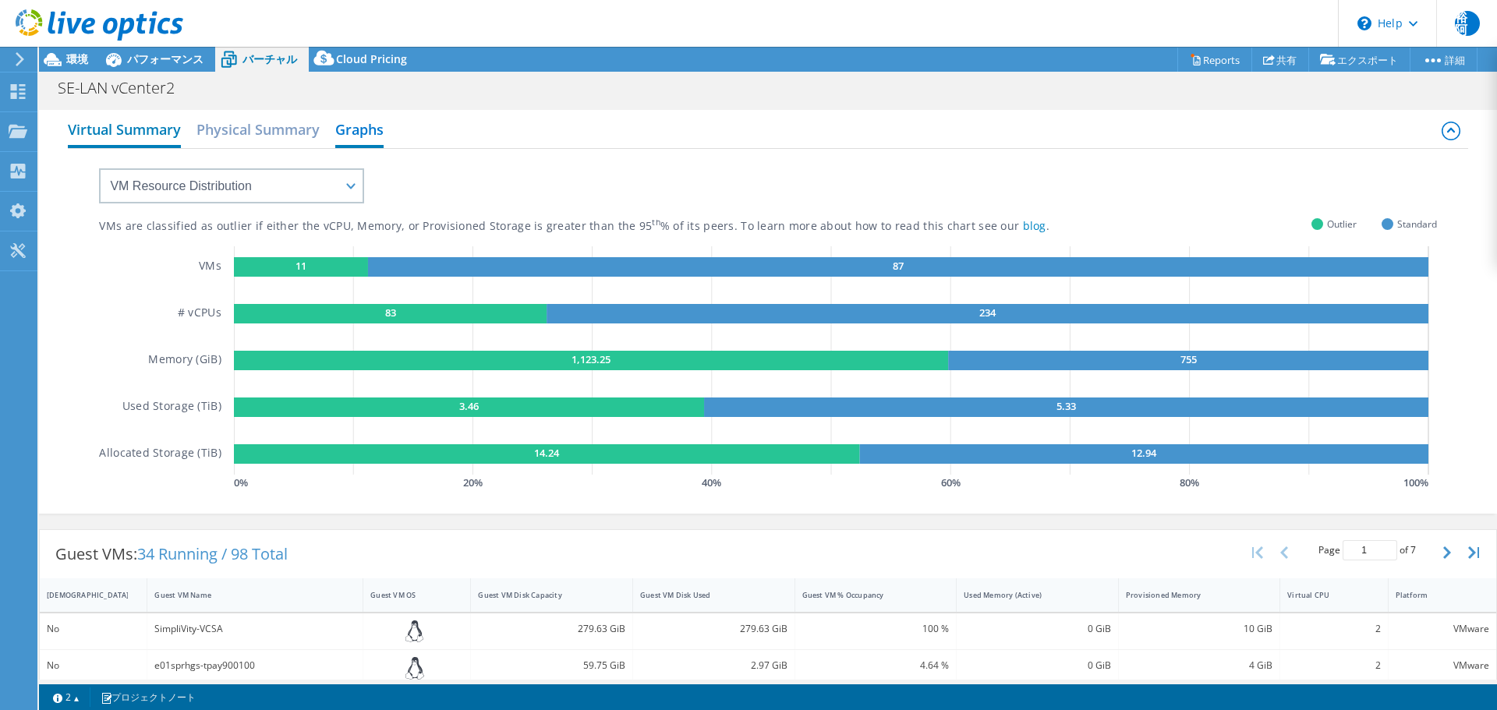
click at [140, 135] on h2 "Virtual Summary" at bounding box center [124, 131] width 113 height 34
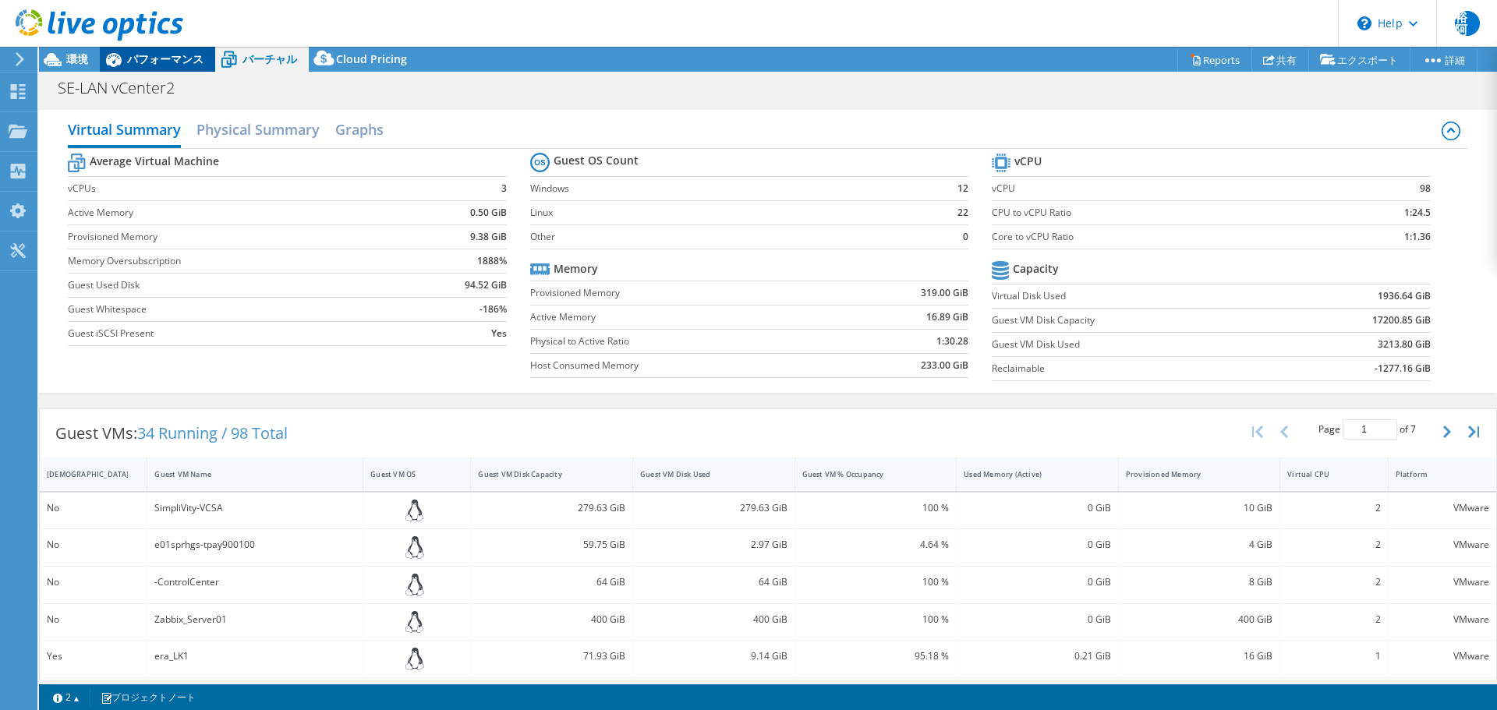
click at [163, 57] on span "パフォーマンス" at bounding box center [165, 58] width 76 height 15
